Goal: Task Accomplishment & Management: Use online tool/utility

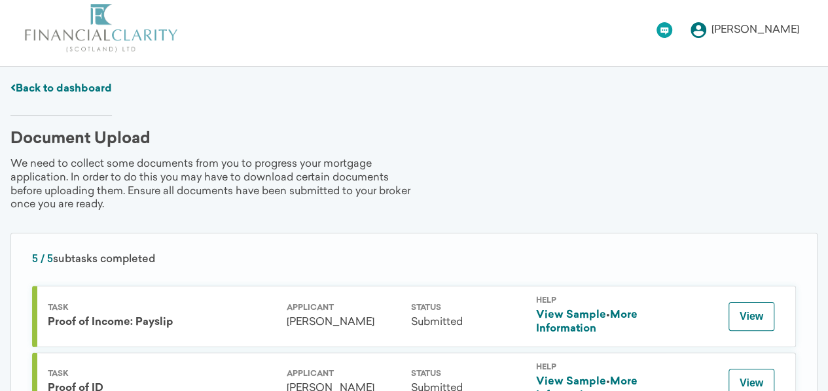
scroll to position [6, 0]
click at [92, 88] on link "Back to dashboard" at bounding box center [60, 89] width 101 height 10
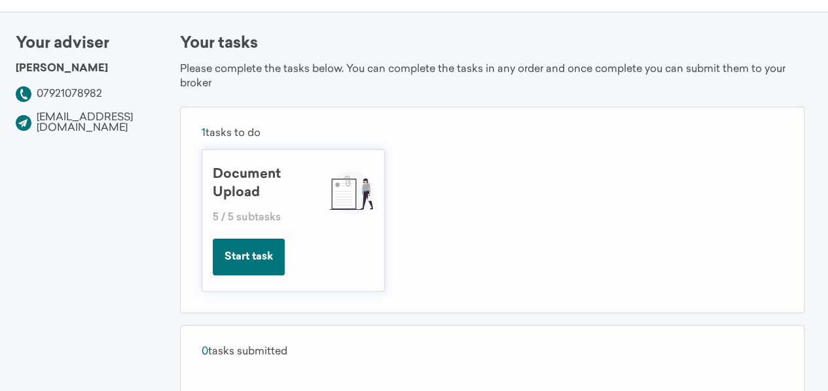
scroll to position [62, 0]
click at [285, 253] on button "Start task" at bounding box center [249, 256] width 72 height 37
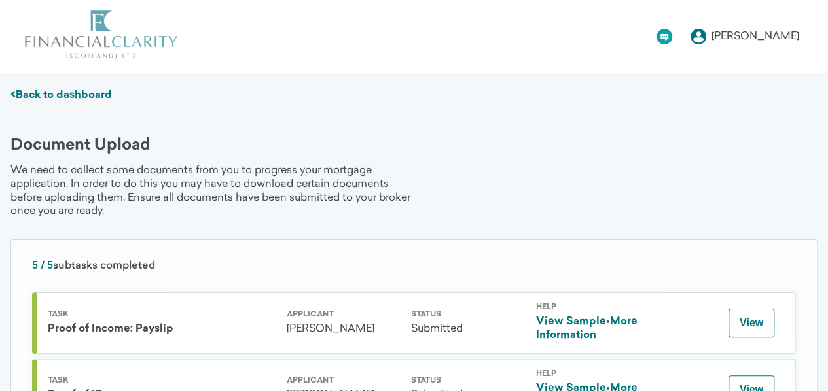
click at [70, 90] on link "Back to dashboard" at bounding box center [60, 95] width 101 height 10
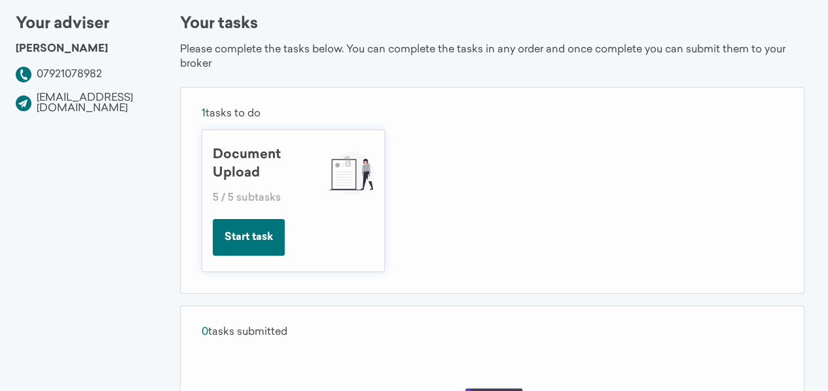
scroll to position [81, 0]
click at [267, 236] on button "Start task" at bounding box center [249, 237] width 72 height 37
